Goal: Find specific page/section: Find specific page/section

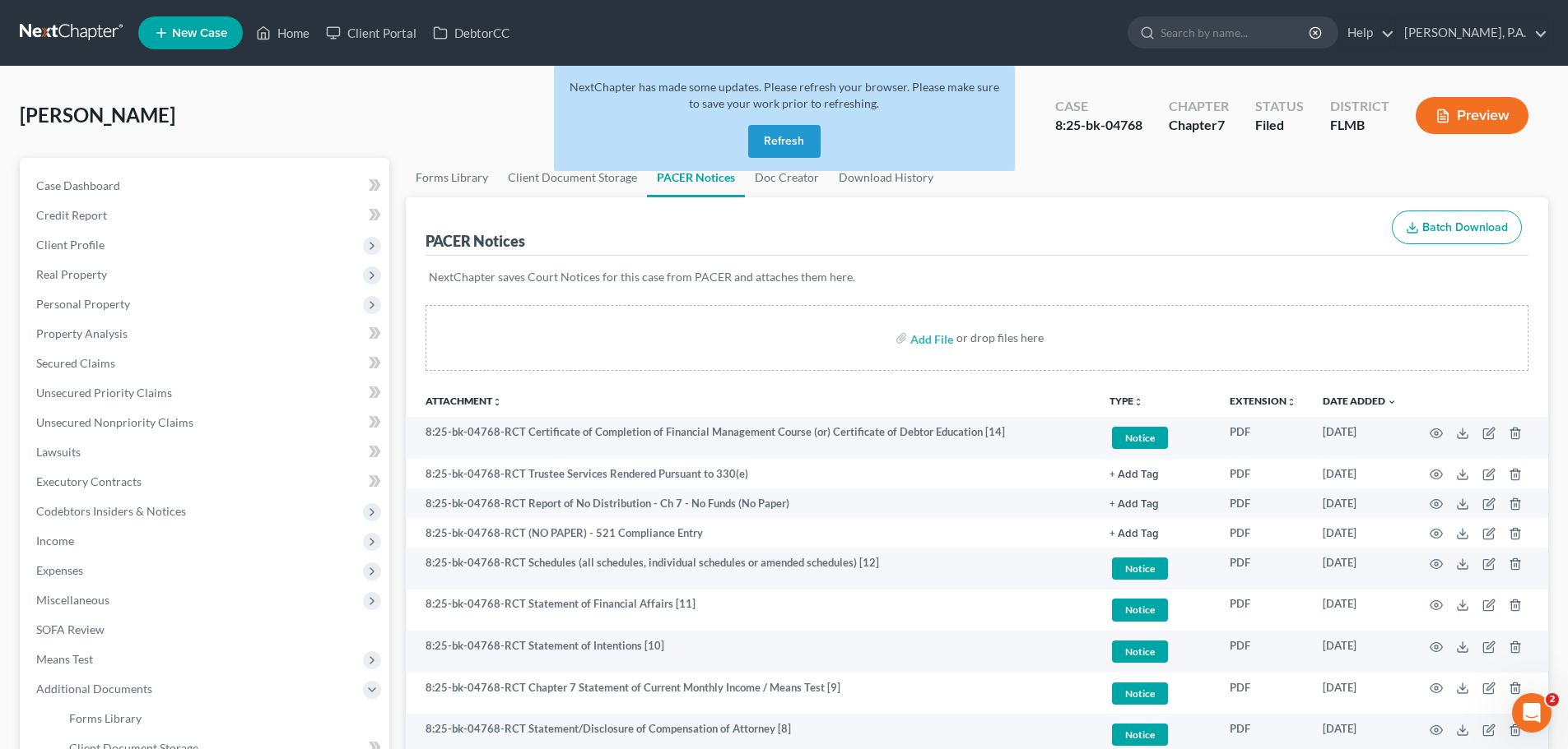
click at [752, 137] on button "Refresh" at bounding box center [784, 142] width 73 height 33
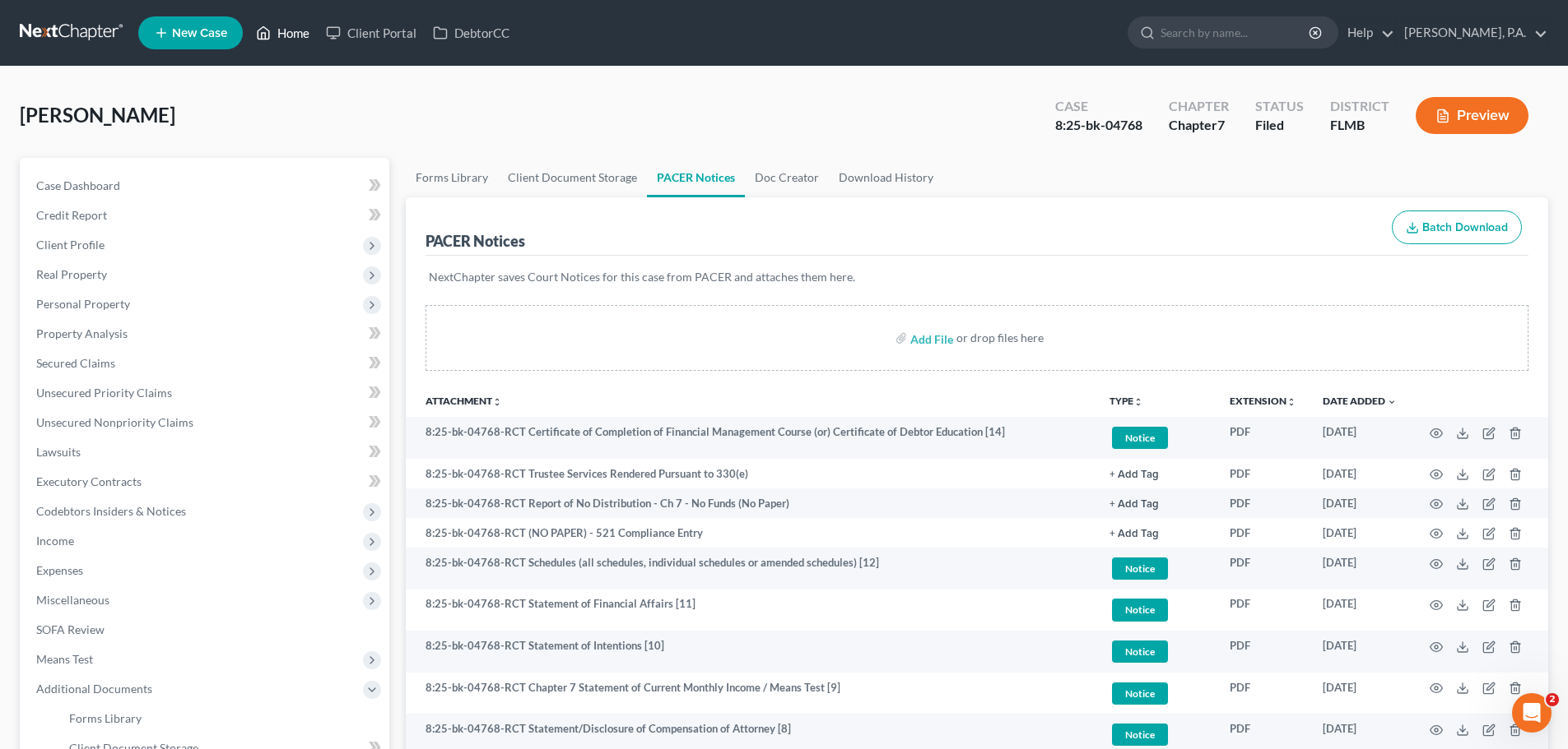
click at [295, 32] on link "Home" at bounding box center [283, 33] width 70 height 29
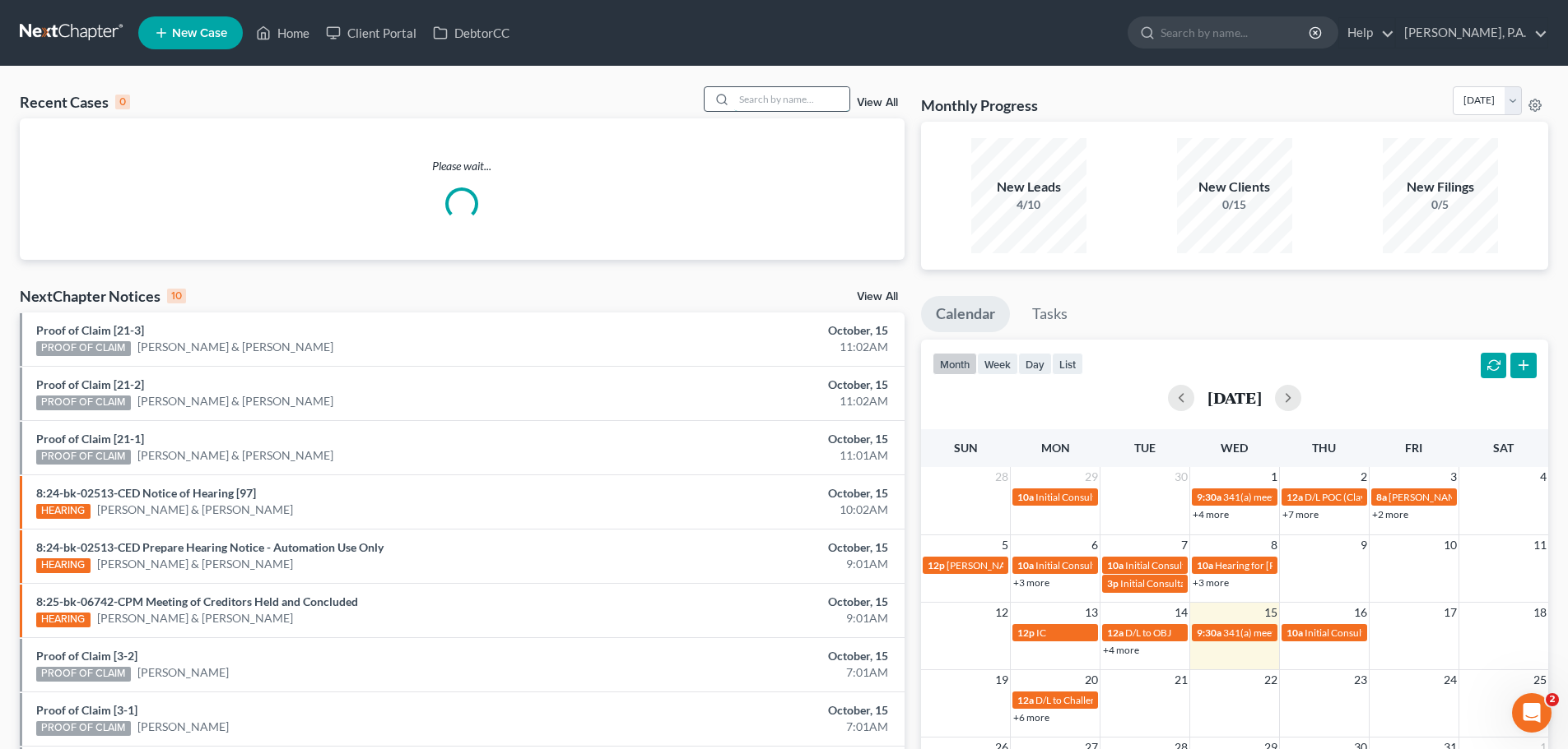
click at [779, 98] on input "search" at bounding box center [791, 99] width 116 height 24
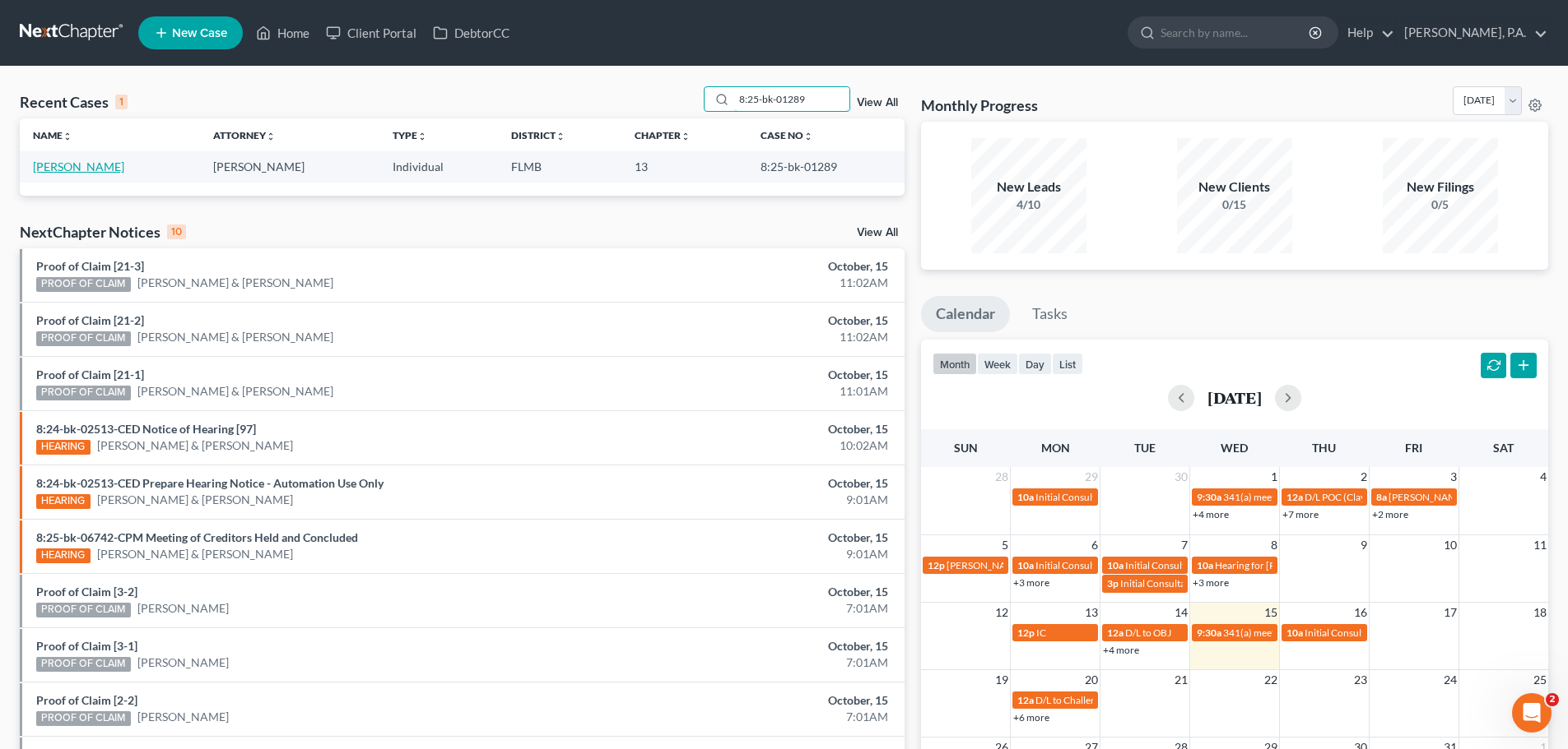
type input "8:25-bk-01289"
click at [90, 174] on link "Nawotny, James" at bounding box center [79, 166] width 91 height 14
